Goal: Use online tool/utility: Use online tool/utility

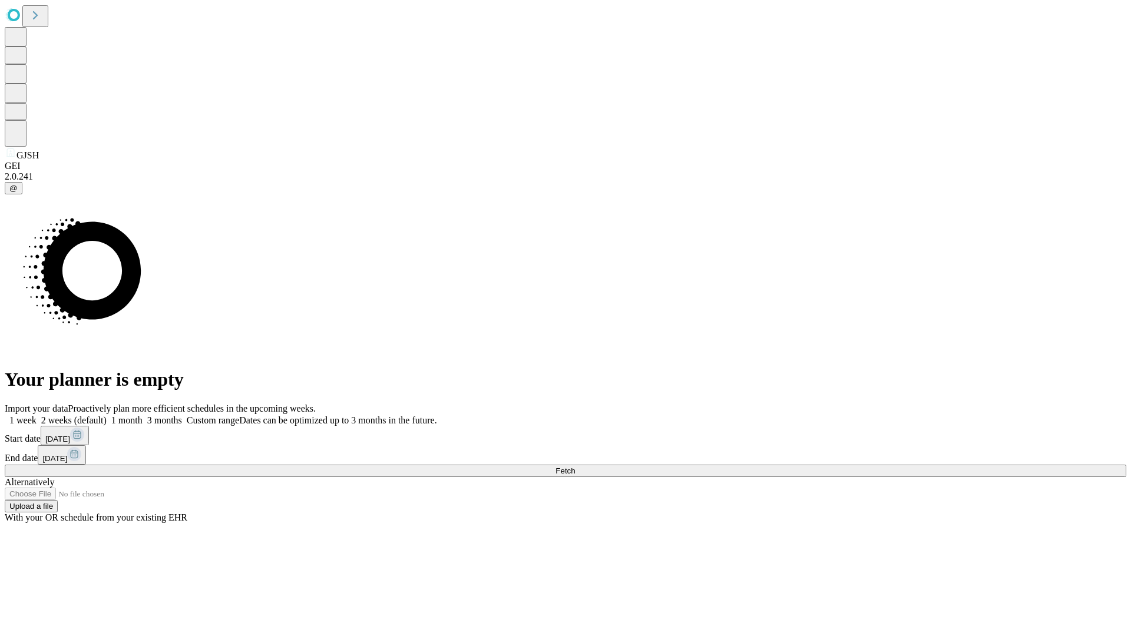
click at [575, 467] on span "Fetch" at bounding box center [565, 471] width 19 height 9
